Goal: Transaction & Acquisition: Purchase product/service

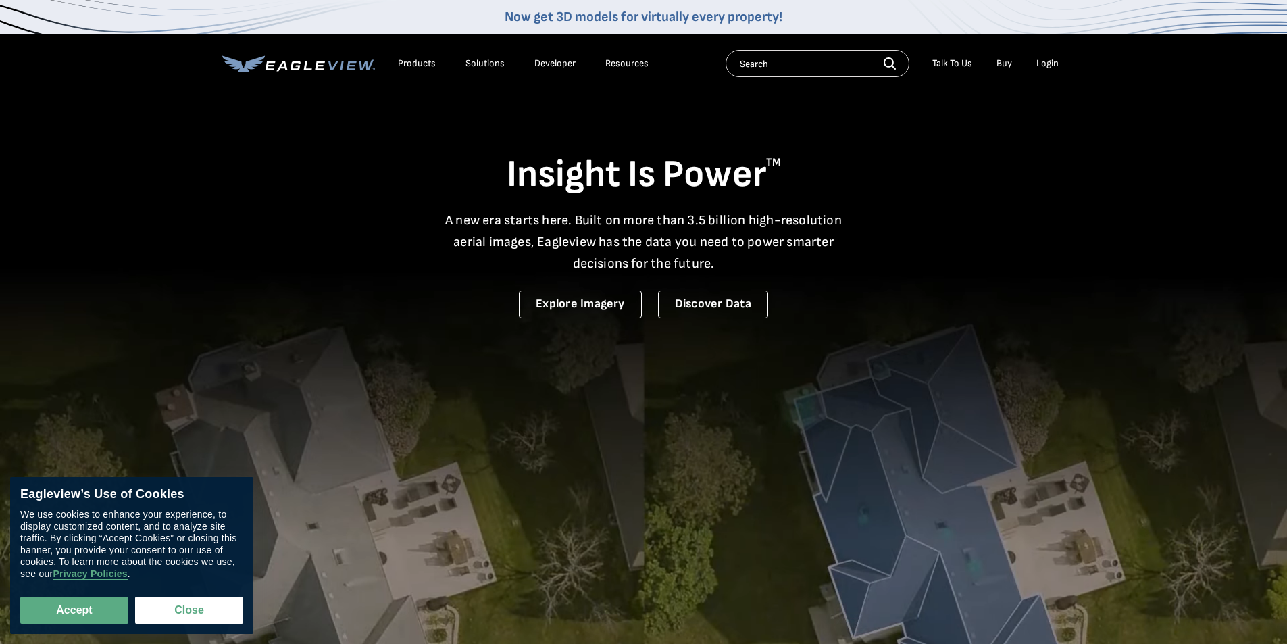
click at [1042, 62] on div "Login" at bounding box center [1048, 63] width 22 height 12
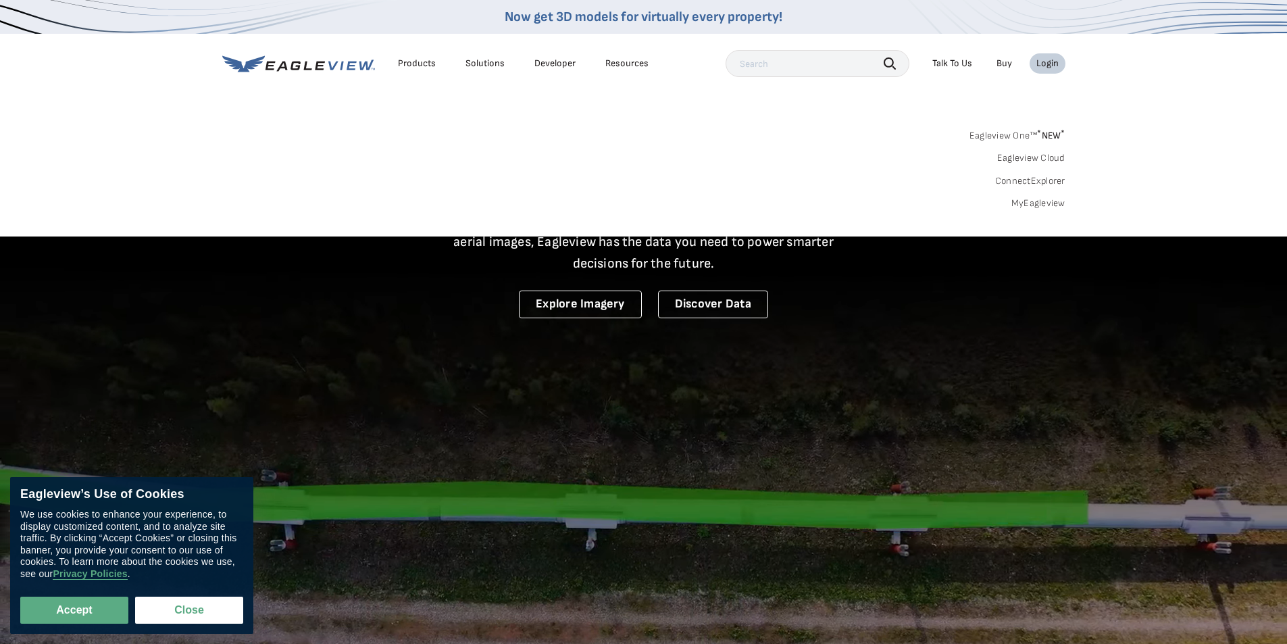
click at [1045, 59] on div "Login" at bounding box center [1048, 63] width 22 height 12
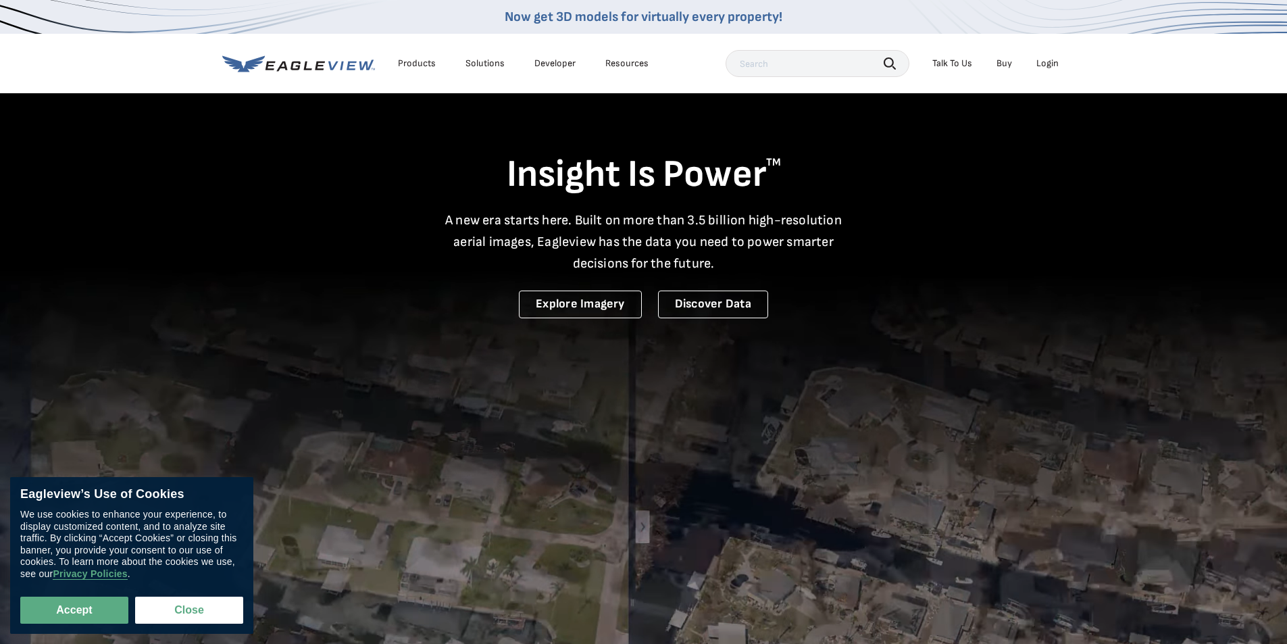
click at [1054, 59] on div "Login" at bounding box center [1048, 63] width 22 height 12
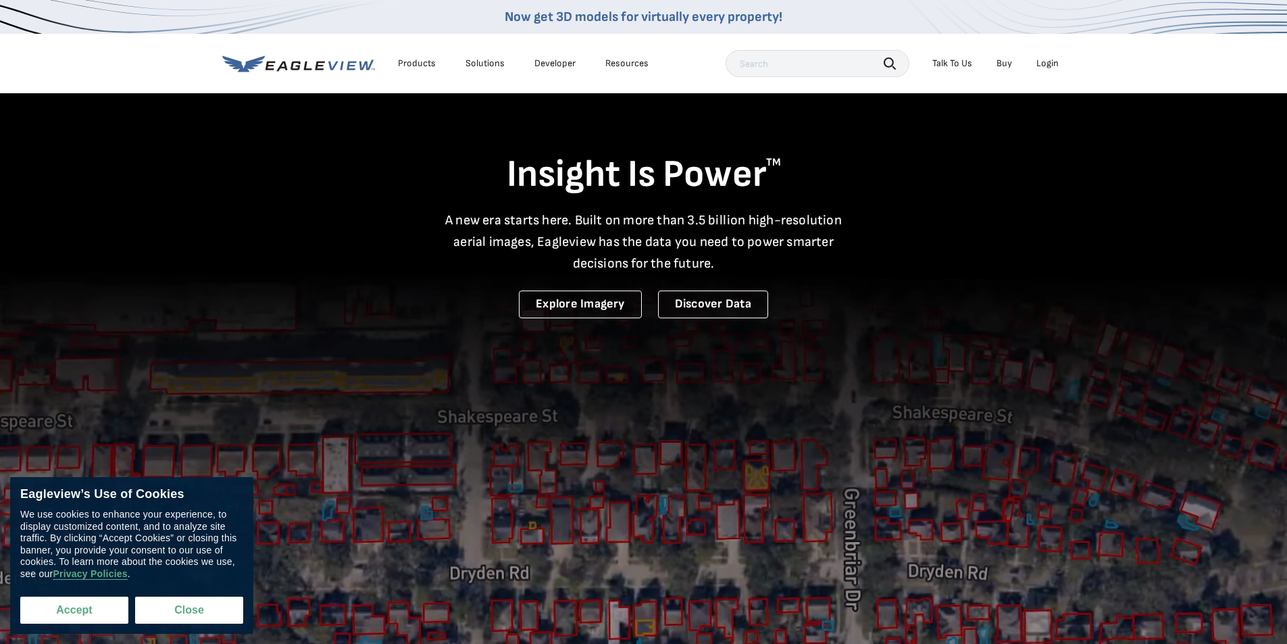
click at [74, 610] on button "Accept" at bounding box center [74, 610] width 108 height 27
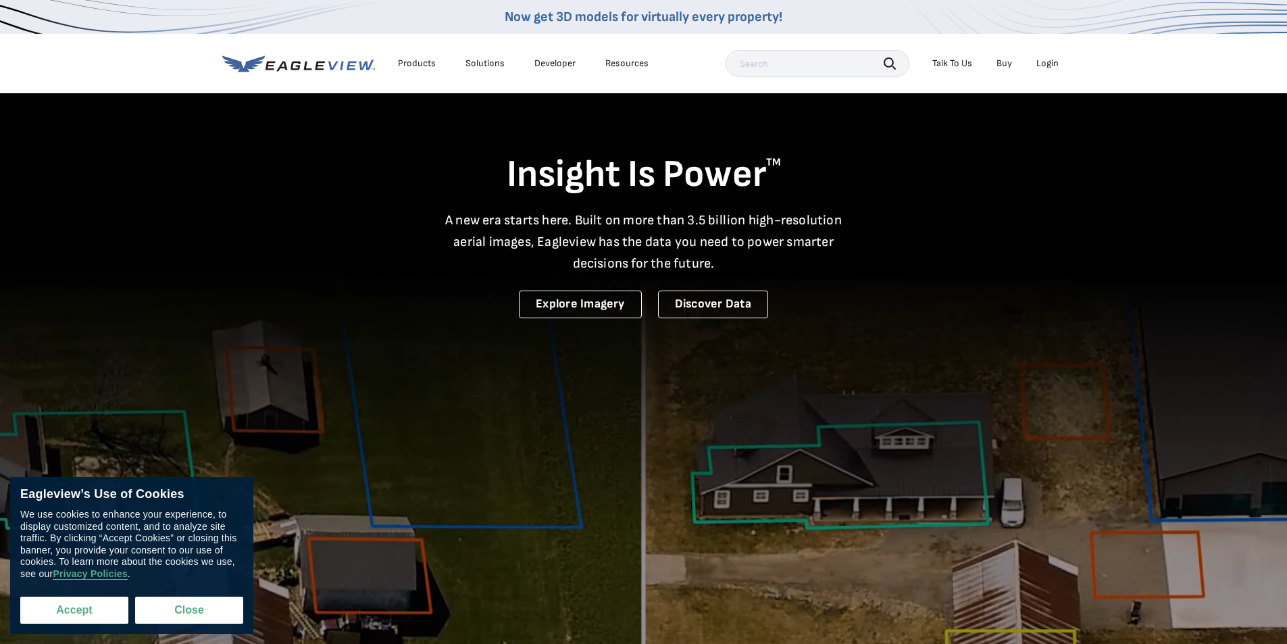
checkbox input "true"
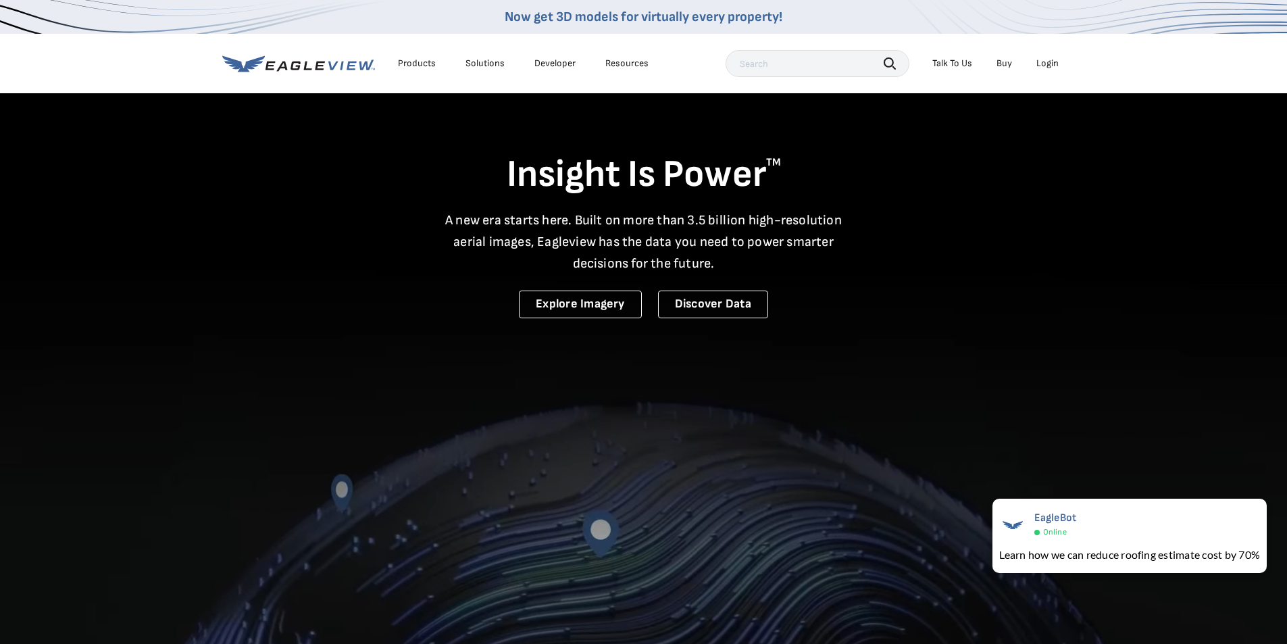
click at [1052, 66] on div "Login" at bounding box center [1048, 63] width 22 height 12
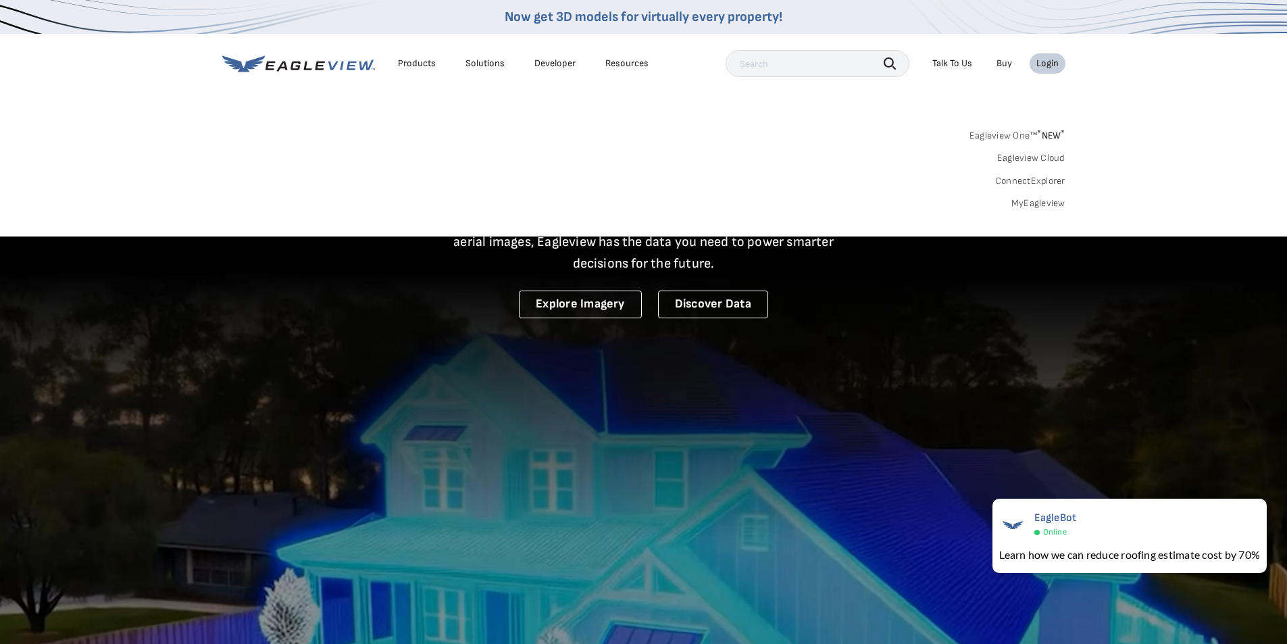
click at [1036, 198] on link "MyEagleview" at bounding box center [1039, 203] width 54 height 12
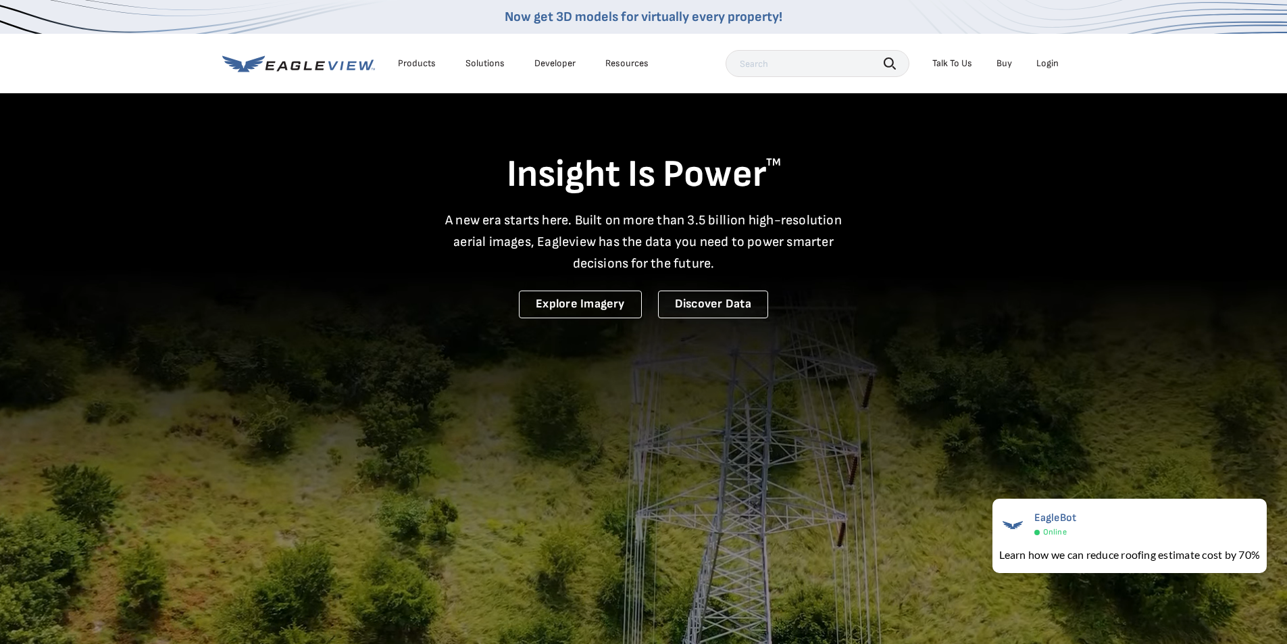
click at [1046, 65] on div "Login" at bounding box center [1048, 63] width 22 height 12
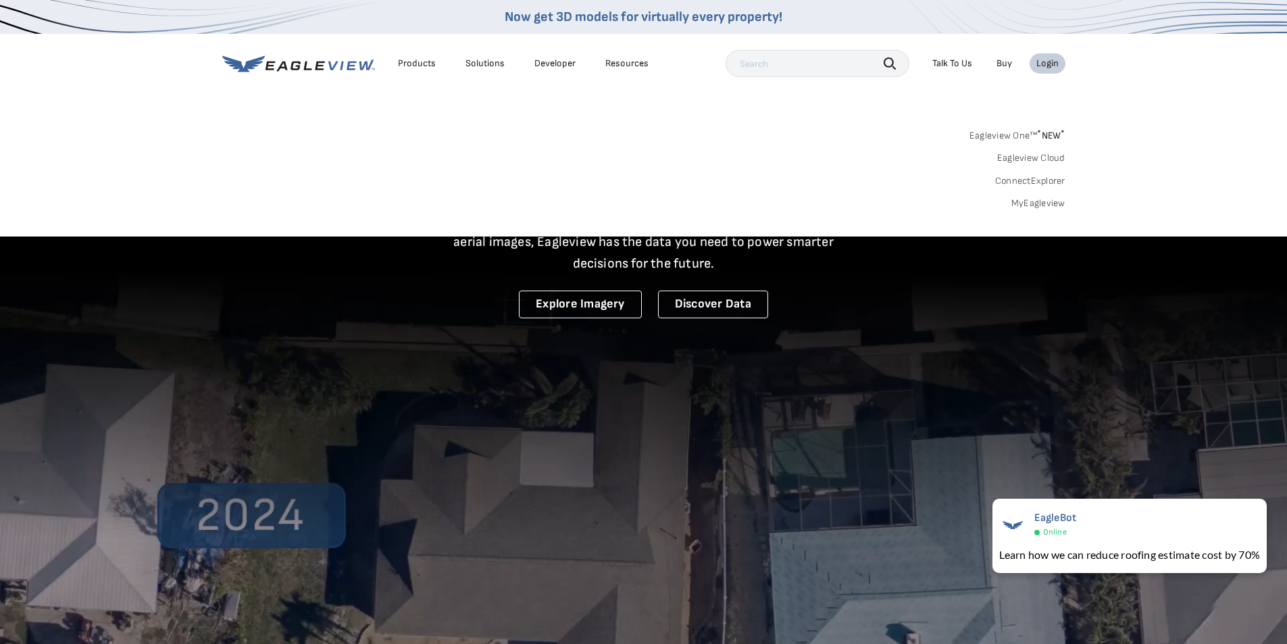
click at [1045, 203] on link "MyEagleview" at bounding box center [1039, 203] width 54 height 12
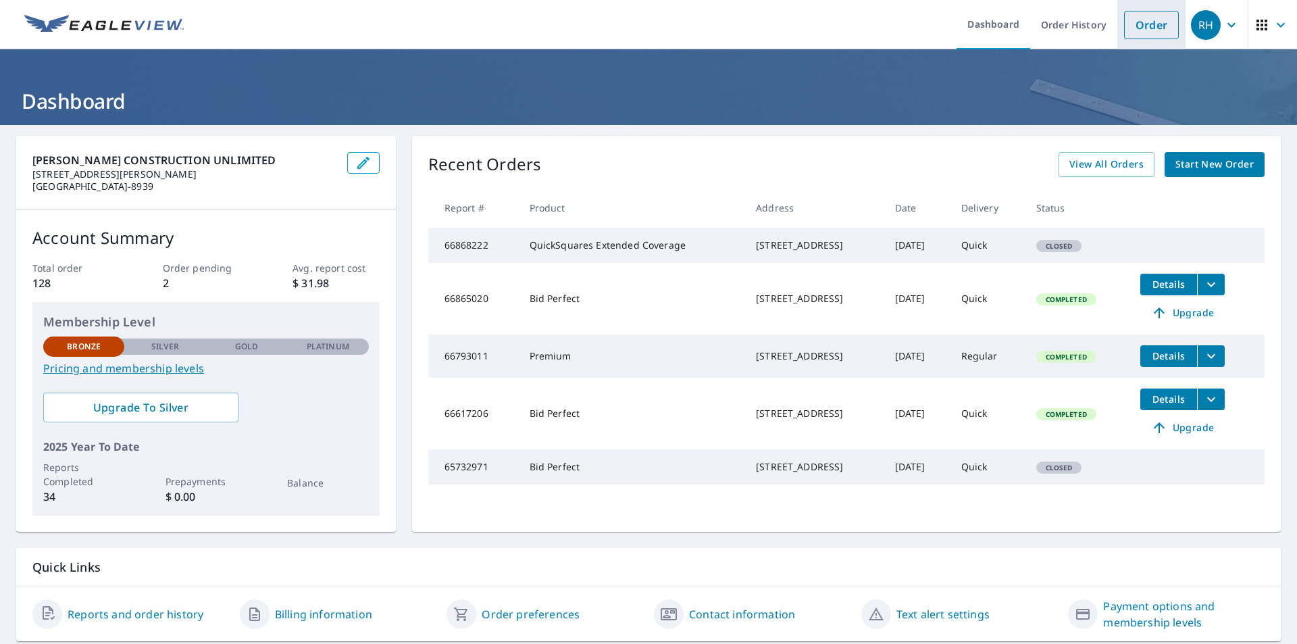
click at [1125, 22] on link "Order" at bounding box center [1151, 25] width 55 height 28
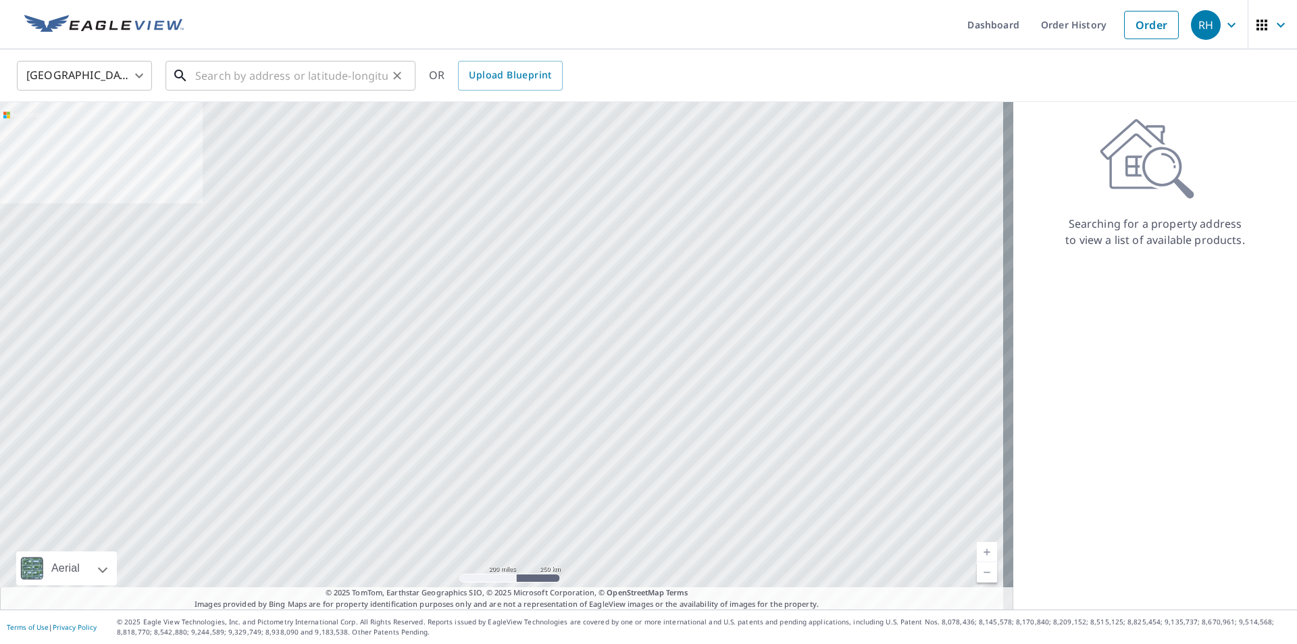
click at [224, 72] on input "text" at bounding box center [291, 76] width 193 height 38
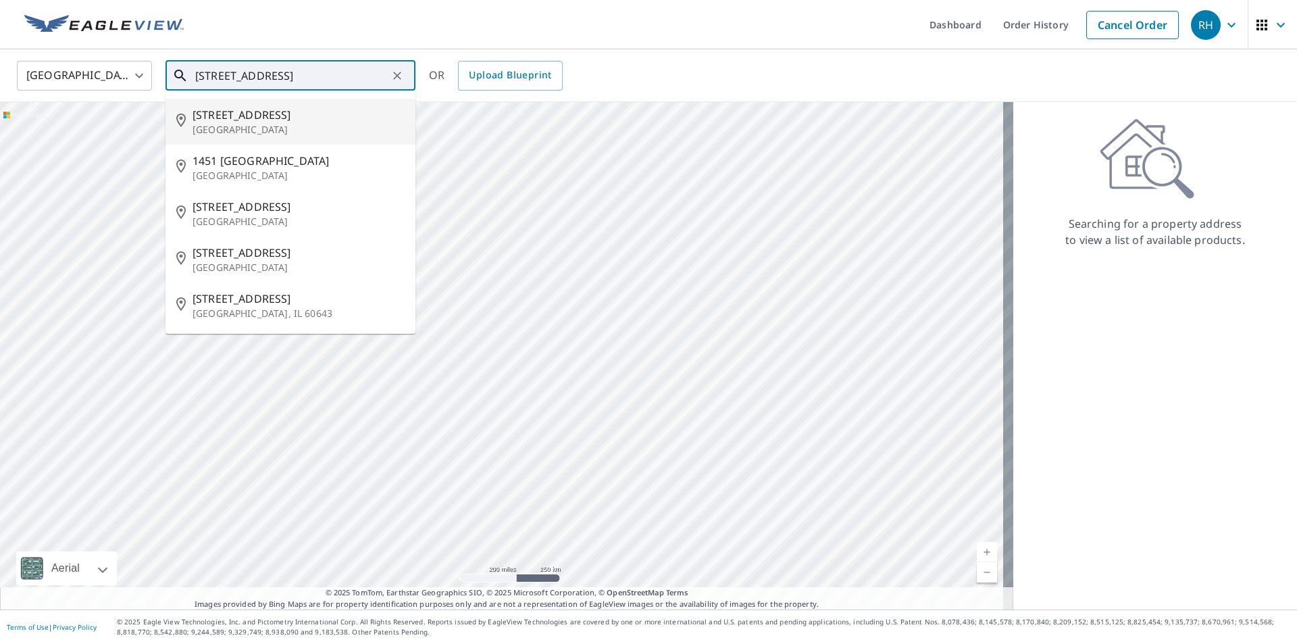
click at [233, 118] on span "[STREET_ADDRESS]" at bounding box center [299, 115] width 212 height 16
type input "[STREET_ADDRESS]"
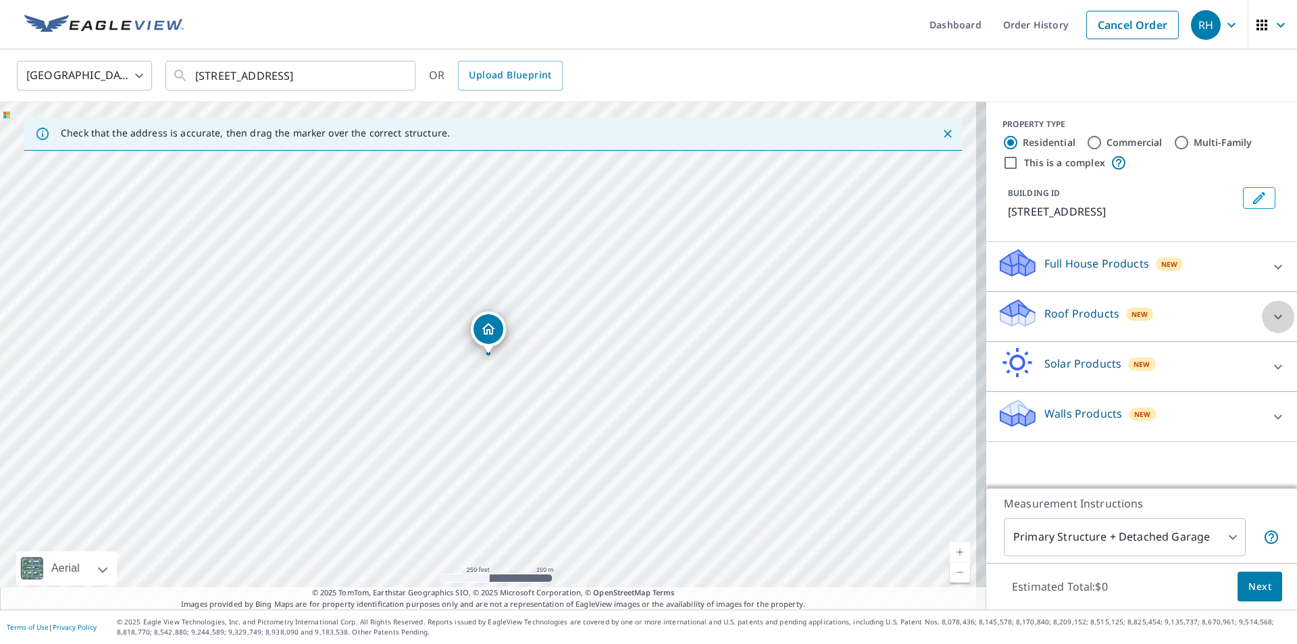
click at [1274, 317] on icon at bounding box center [1278, 316] width 8 height 5
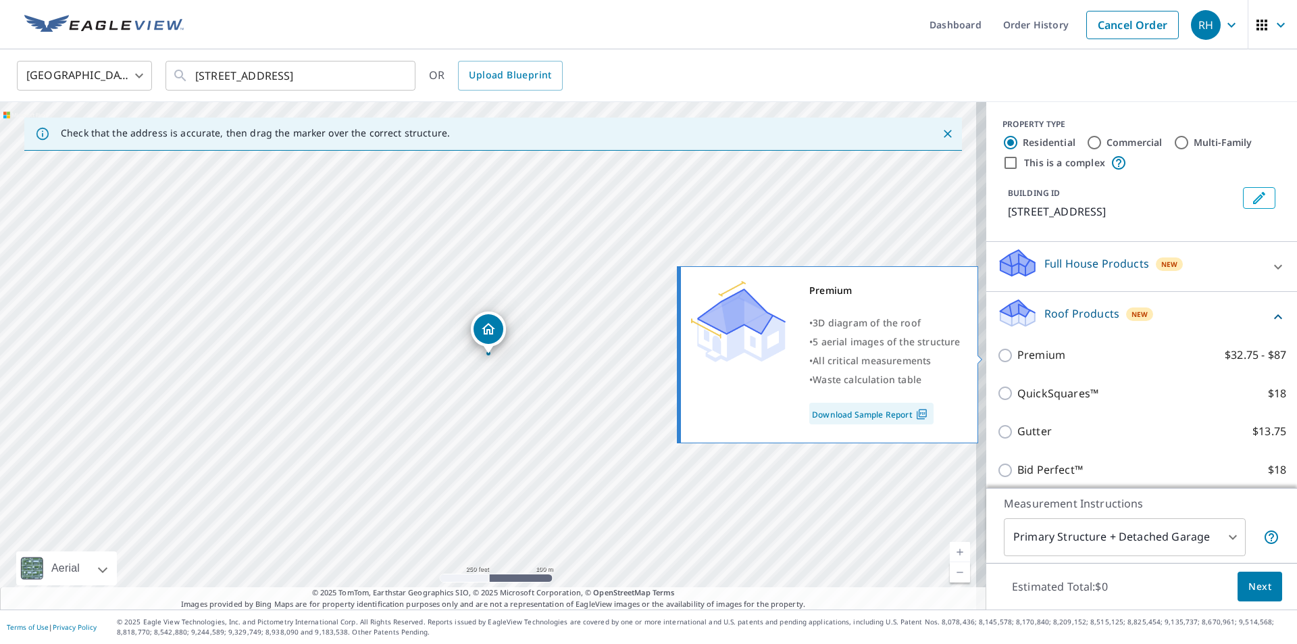
click at [997, 353] on input "Premium $32.75 - $87" at bounding box center [1007, 355] width 20 height 16
checkbox input "true"
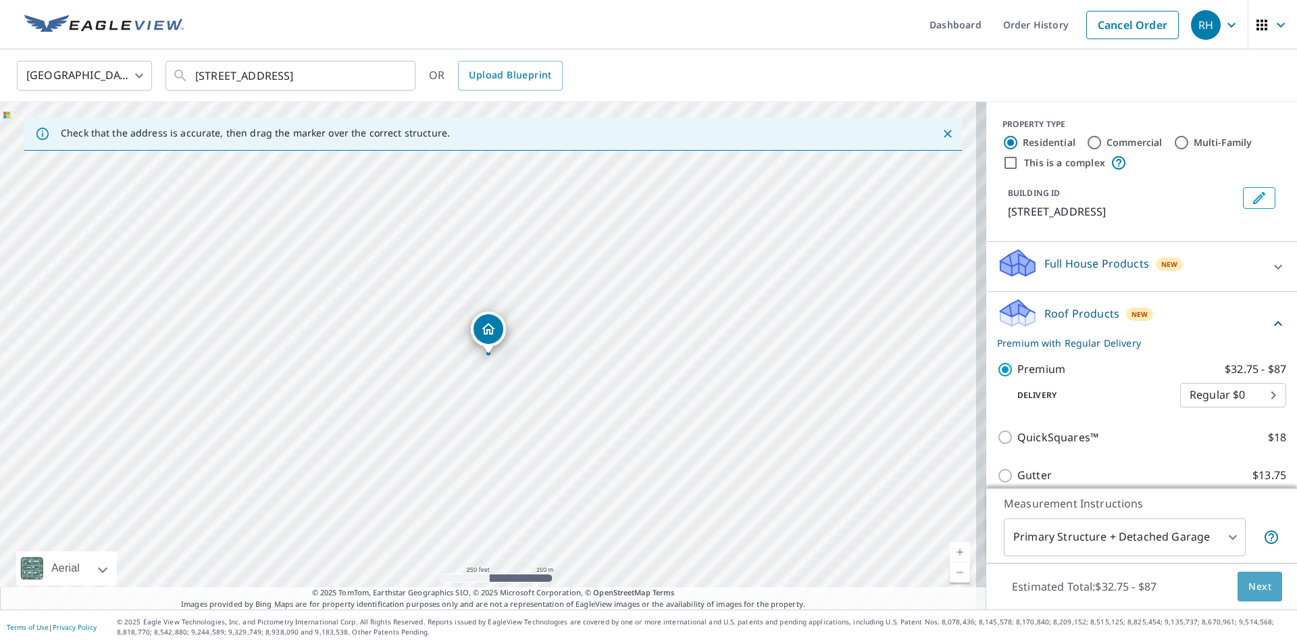
click at [1262, 591] on button "Next" at bounding box center [1260, 587] width 45 height 30
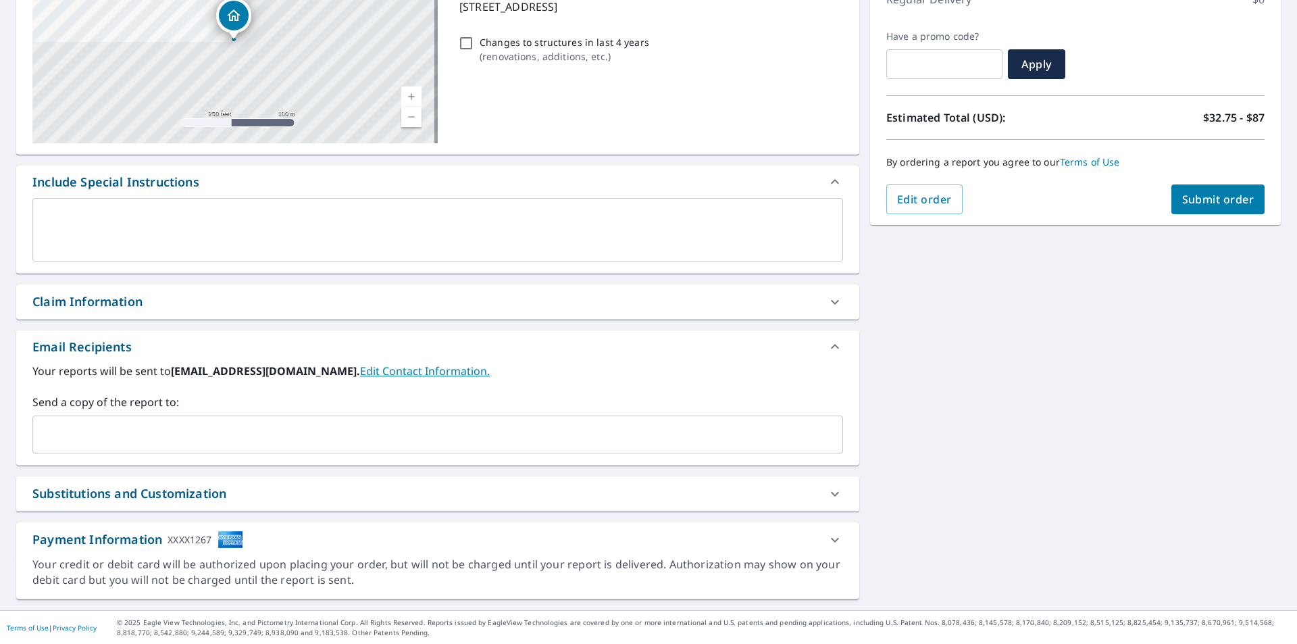
scroll to position [207, 0]
click at [831, 543] on icon at bounding box center [835, 539] width 16 height 16
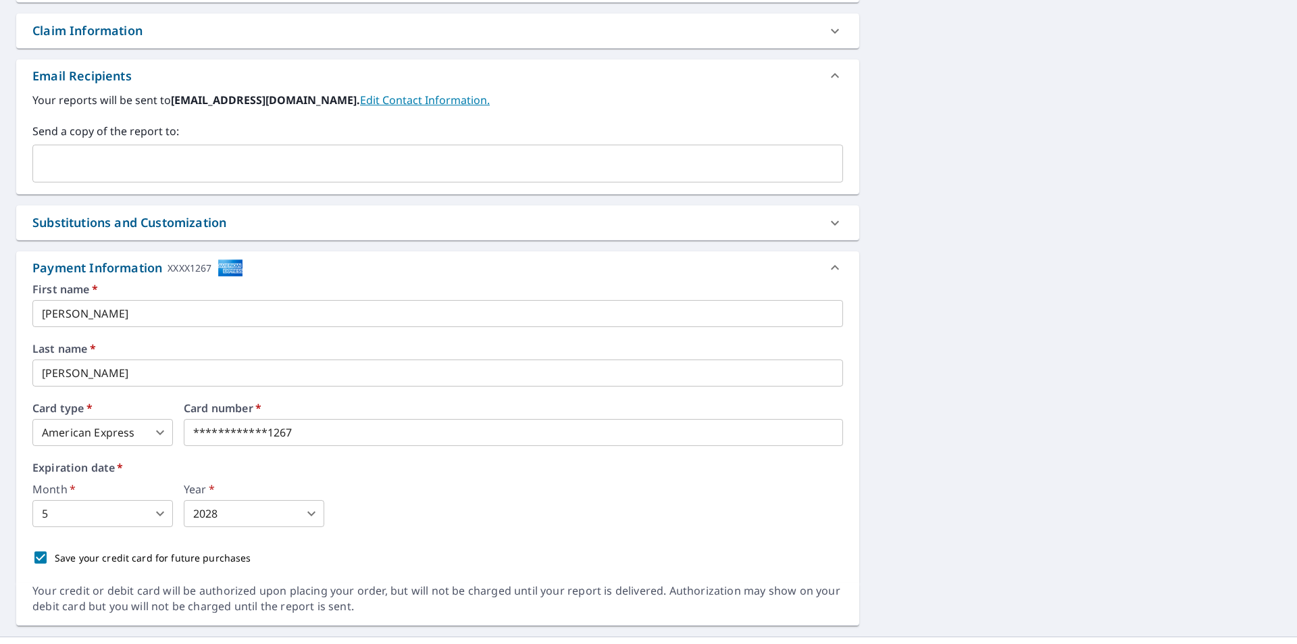
scroll to position [504, 0]
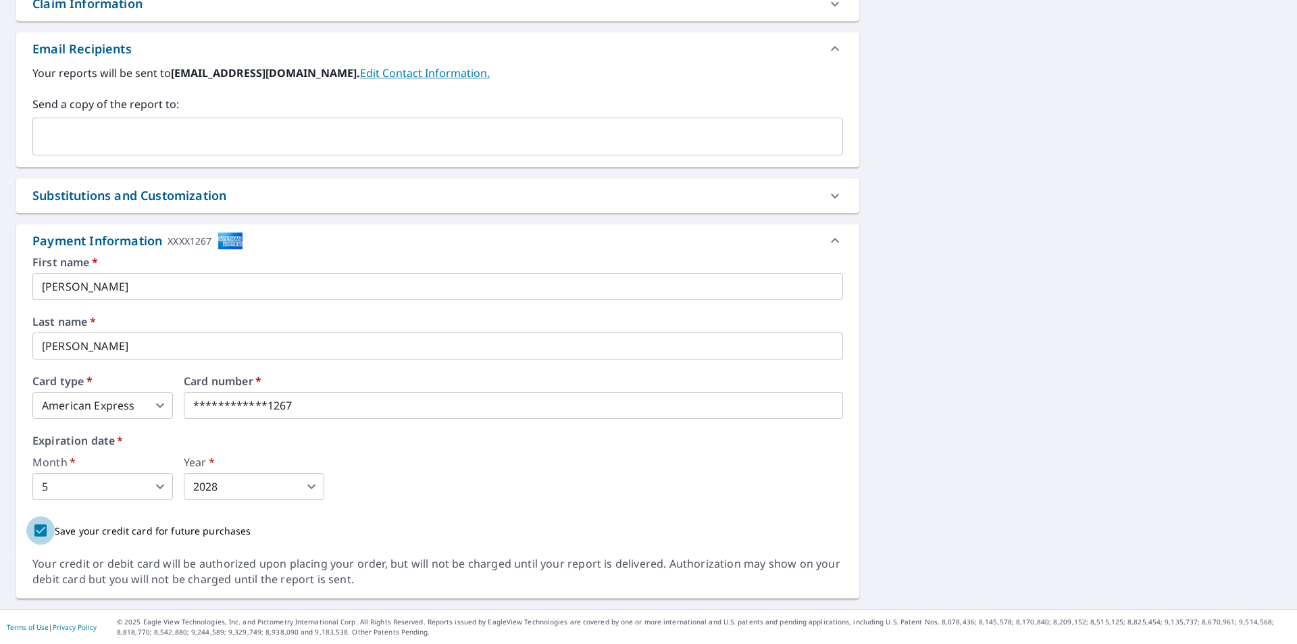
click at [39, 530] on input "Save your credit card for future purchases" at bounding box center [40, 530] width 28 height 28
checkbox input "false"
click at [159, 403] on body "RH RH Dashboard Order History Cancel Order RH Dashboard / Finalize Order Finali…" at bounding box center [648, 322] width 1297 height 644
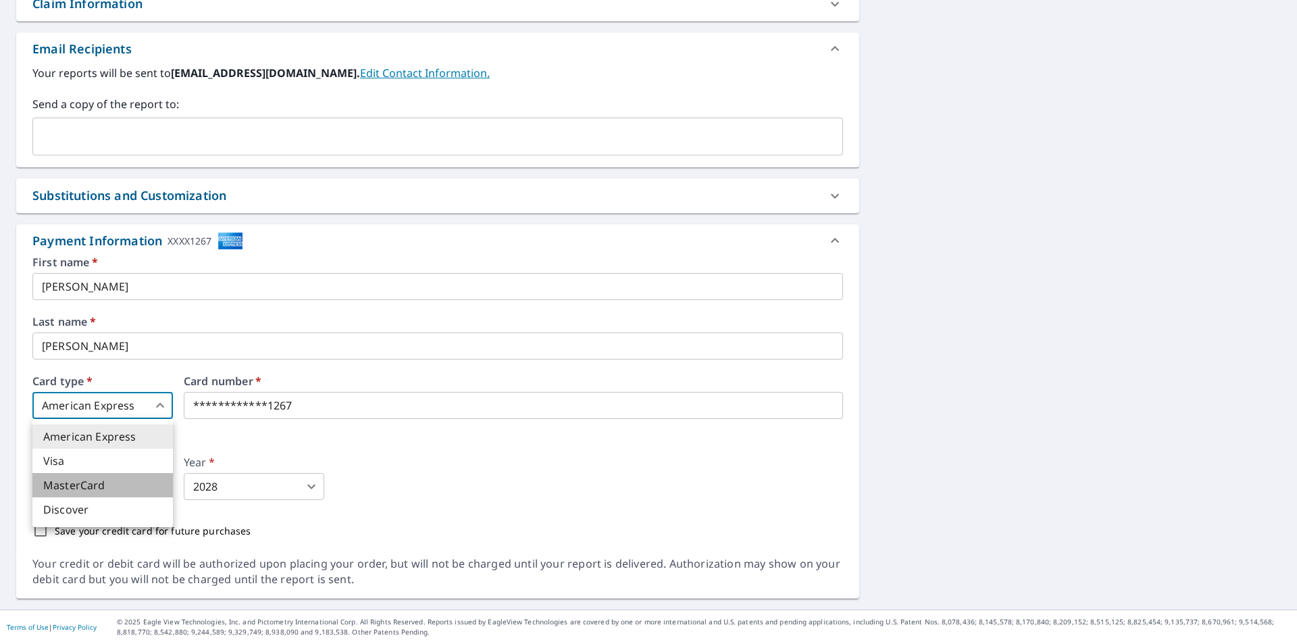
click at [139, 485] on li "MasterCard" at bounding box center [102, 485] width 141 height 24
type input "3"
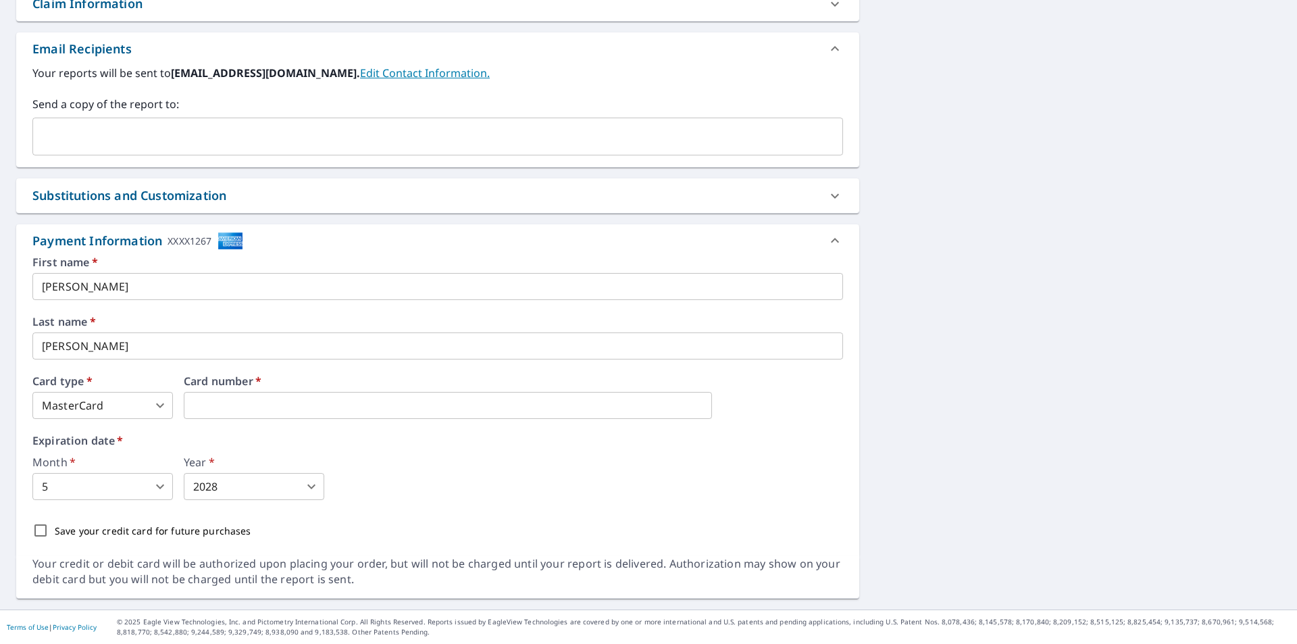
click at [131, 489] on body "RH RH Dashboard Order History Cancel Order RH Dashboard / Finalize Order Finali…" at bounding box center [648, 322] width 1297 height 644
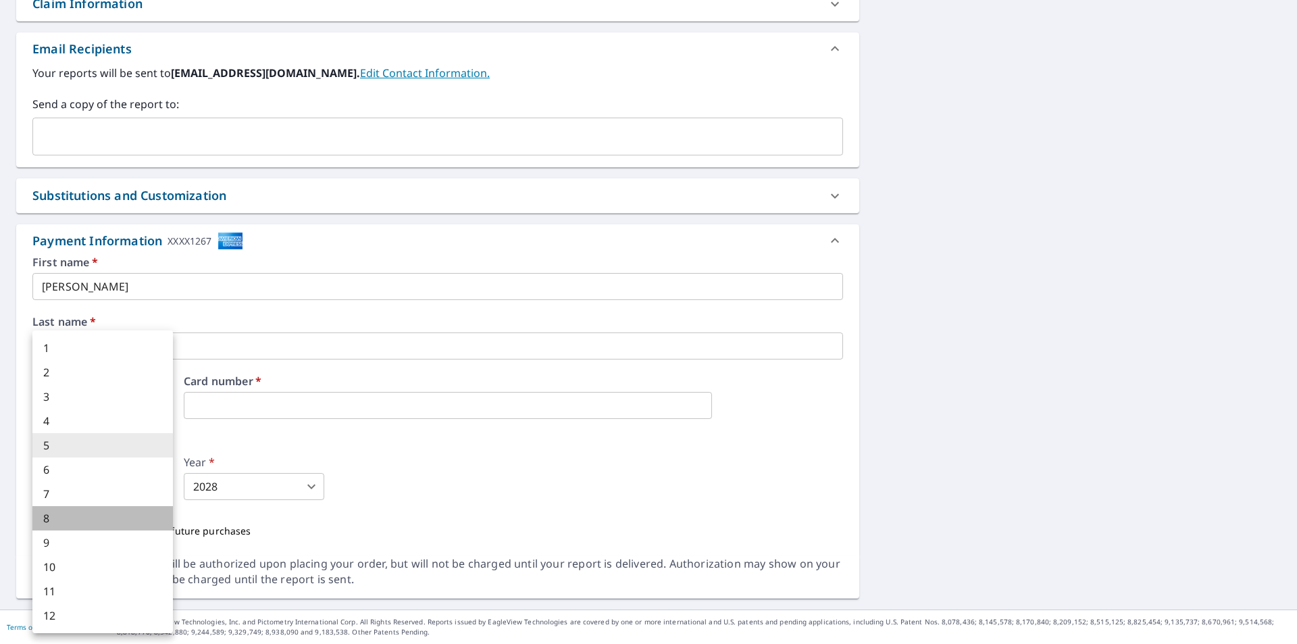
click at [119, 526] on li "8" at bounding box center [102, 518] width 141 height 24
type input "8"
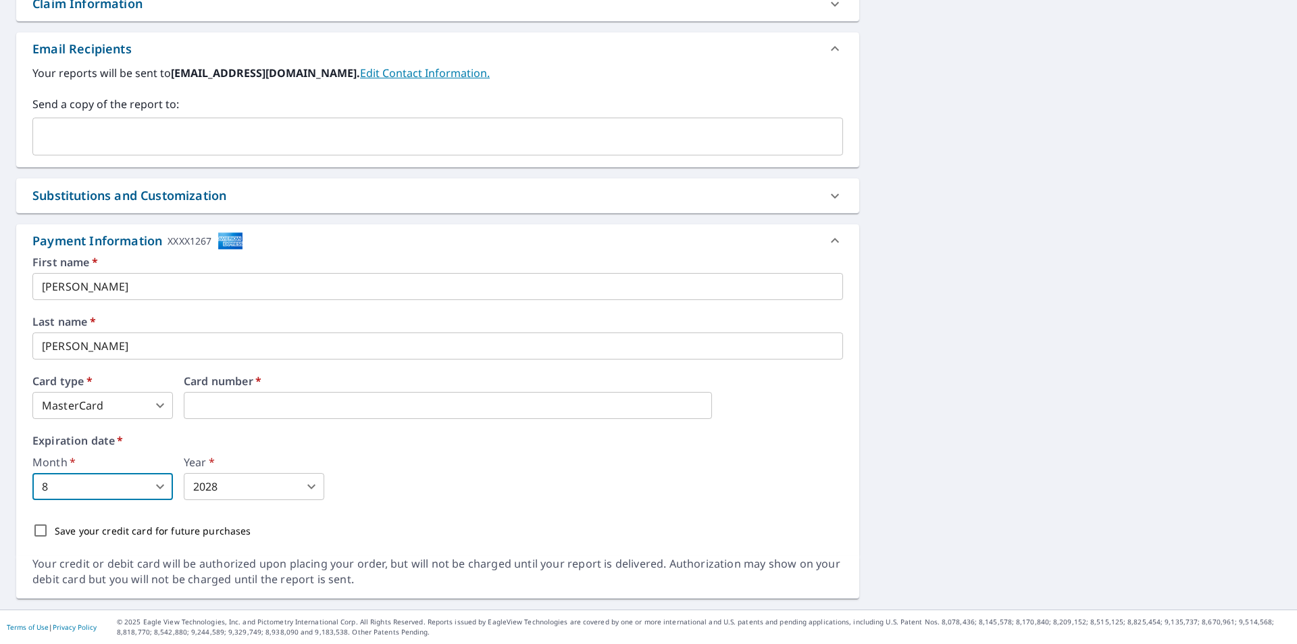
click at [306, 488] on body "RH RH Dashboard Order History Cancel Order RH Dashboard / Finalize Order Finali…" at bounding box center [648, 322] width 1297 height 644
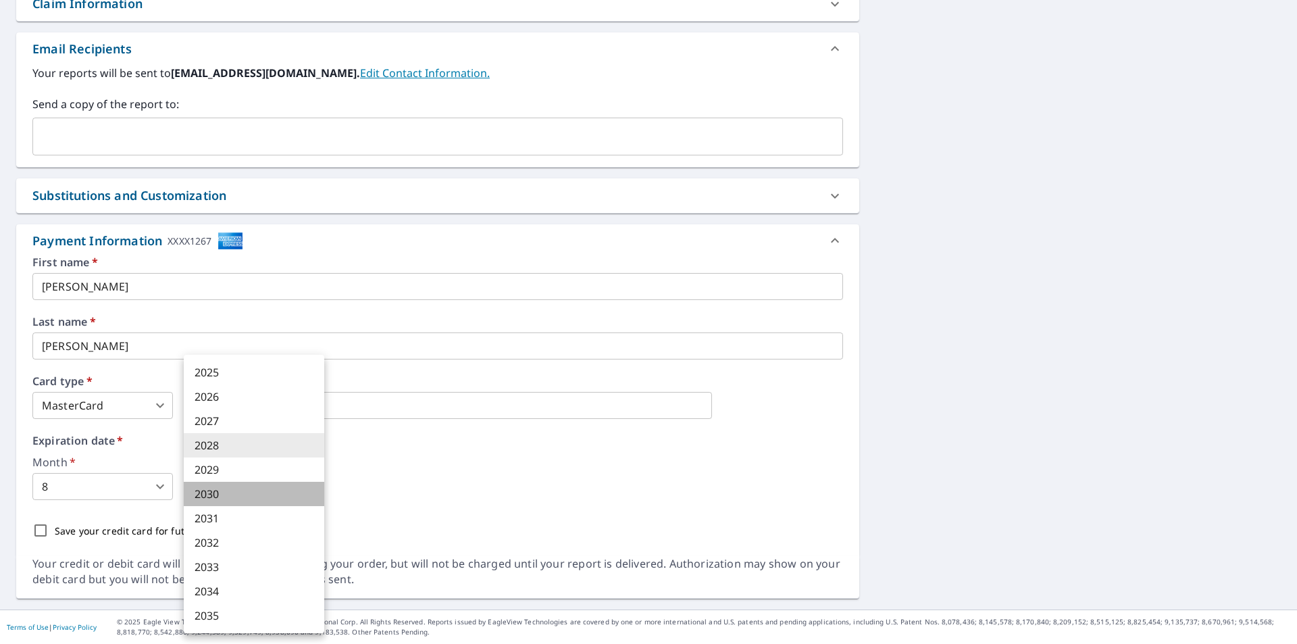
click at [255, 489] on li "2030" at bounding box center [254, 494] width 141 height 24
type input "2030"
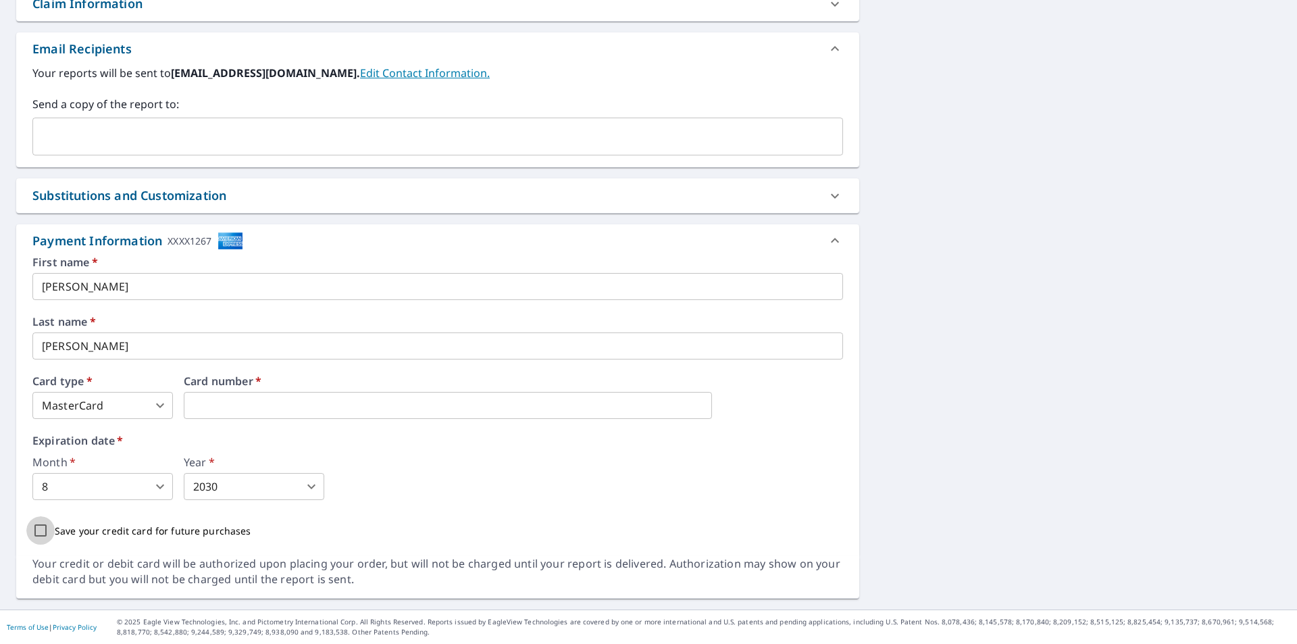
click at [36, 528] on input "Save your credit card for future purchases" at bounding box center [40, 530] width 28 height 28
checkbox input "true"
click at [903, 308] on div "1451 NW 103rd Ave Plantation, FL 33322 Aerial Road A standard road map Aerial A…" at bounding box center [648, 115] width 1297 height 989
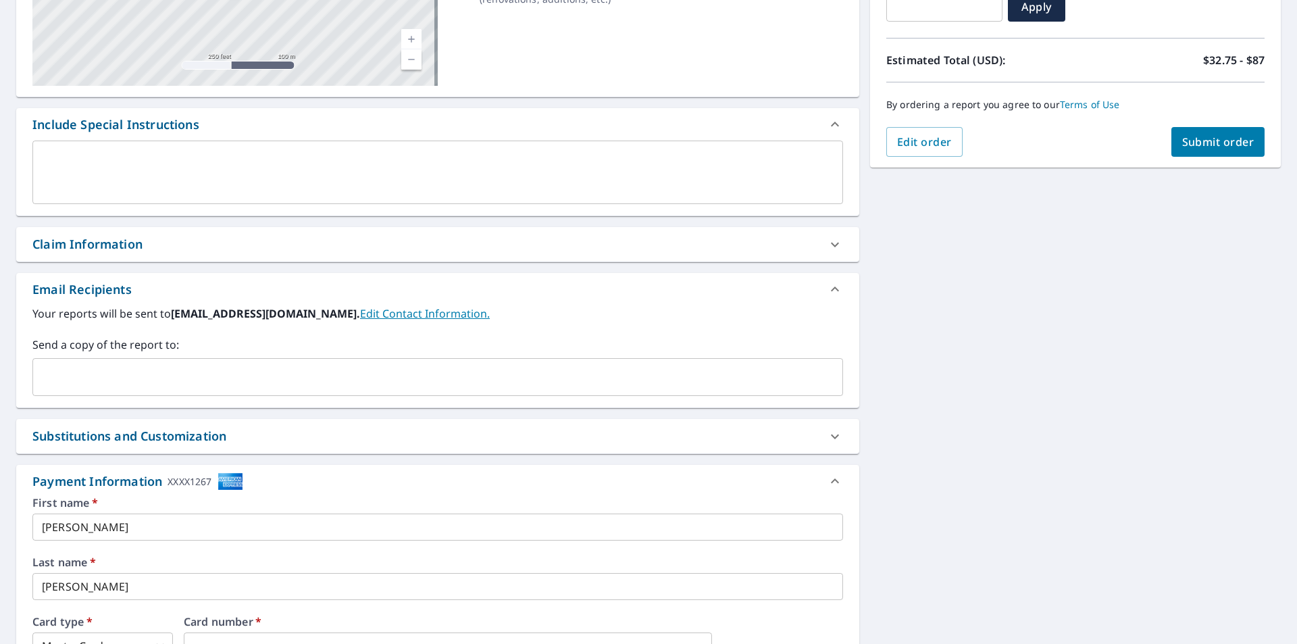
scroll to position [234, 0]
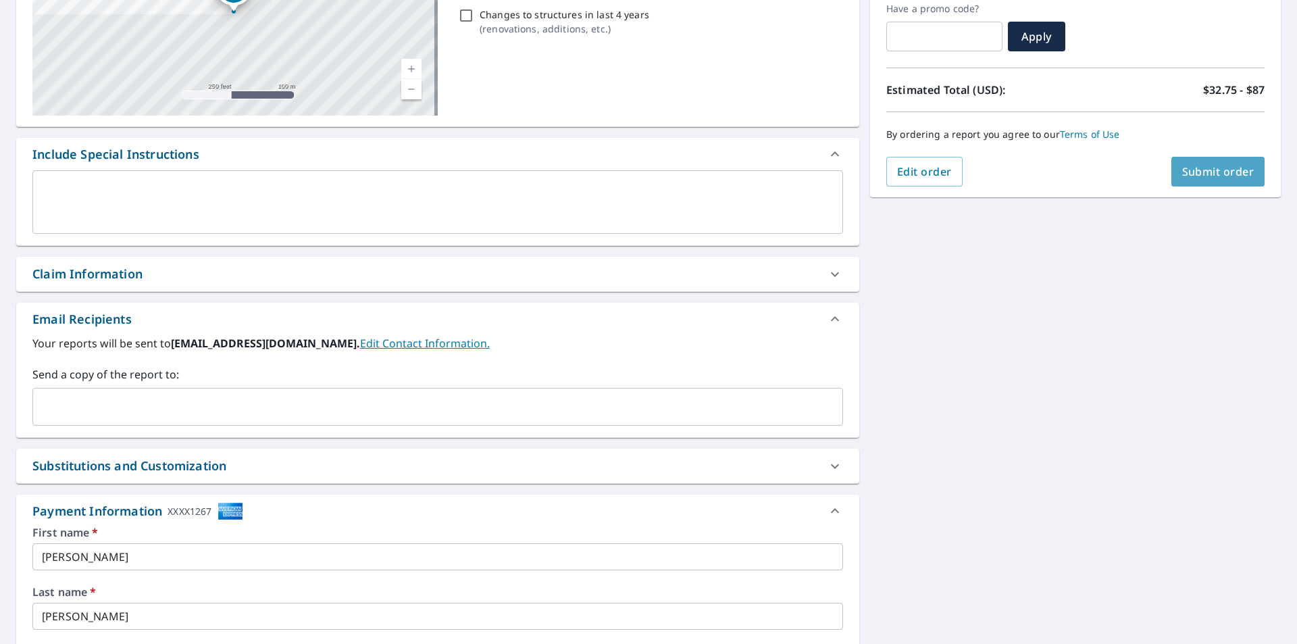
click at [1197, 160] on button "Submit order" at bounding box center [1219, 172] width 94 height 30
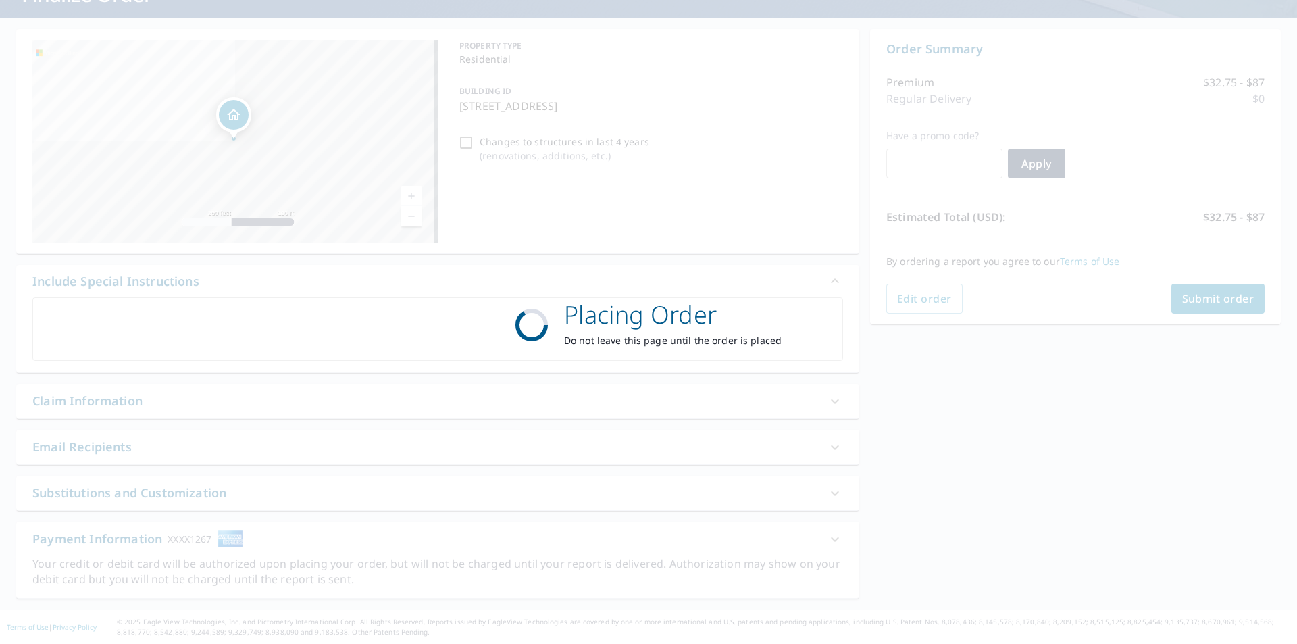
scroll to position [107, 0]
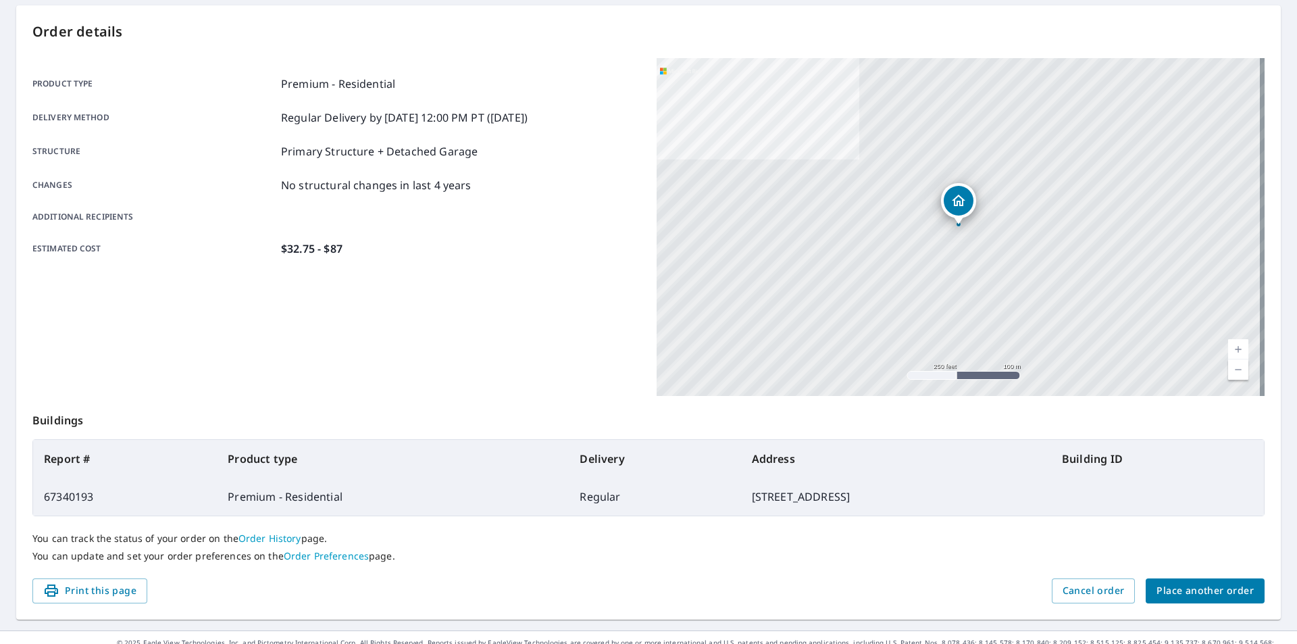
scroll to position [151, 0]
